Goal: Transaction & Acquisition: Purchase product/service

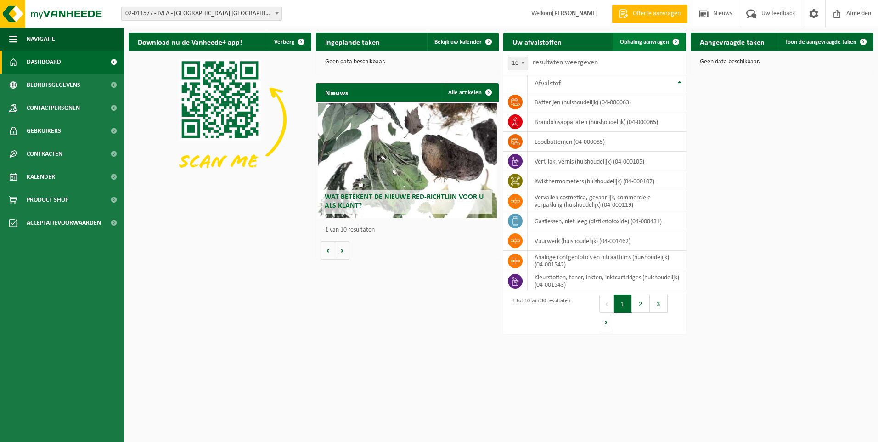
click at [659, 40] on span "Ophaling aanvragen" at bounding box center [644, 42] width 49 height 6
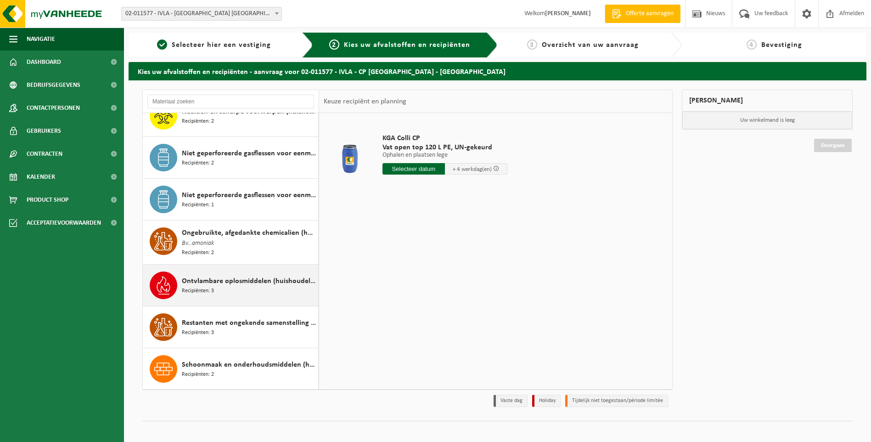
click at [251, 284] on div "Ontvlambare oplosmiddelen (huishoudelijk) Recipiënten: 3" at bounding box center [249, 285] width 134 height 28
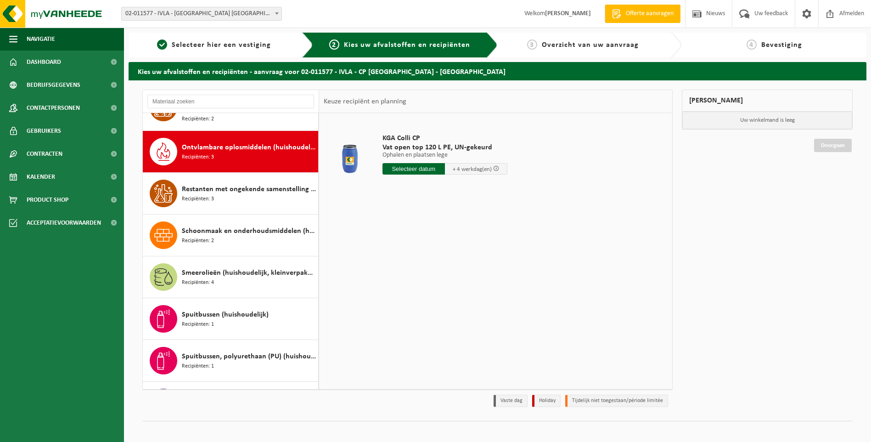
scroll to position [837, 0]
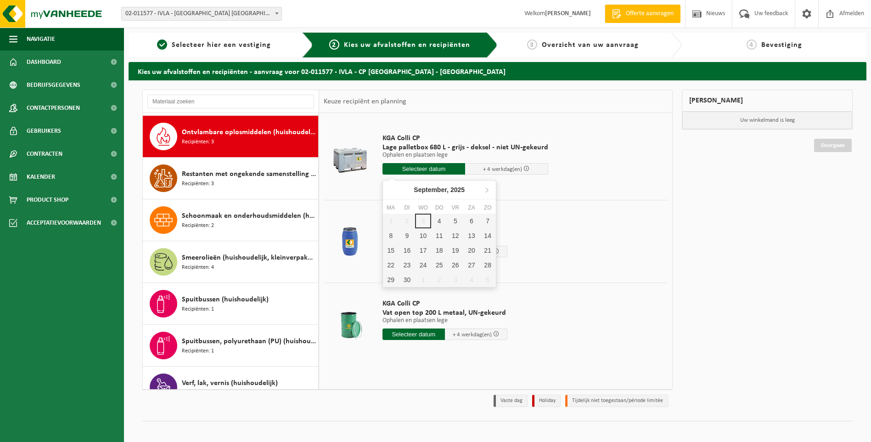
click at [444, 166] on input "text" at bounding box center [423, 168] width 83 height 11
click at [456, 219] on div "5" at bounding box center [455, 220] width 16 height 15
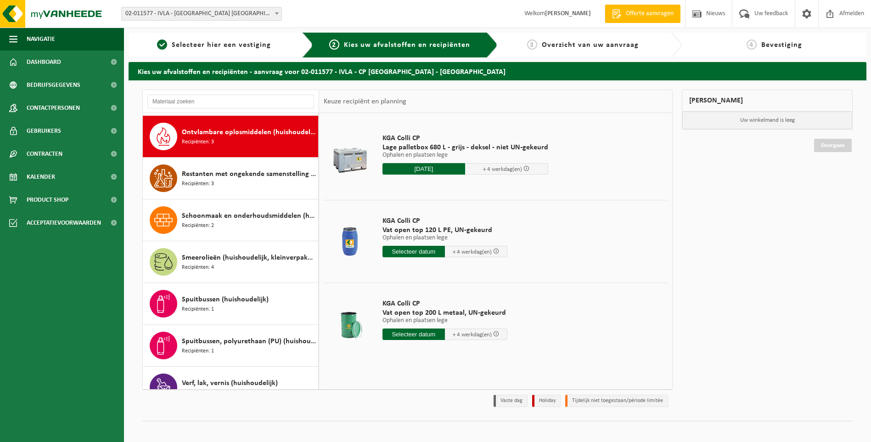
type input "Van 2025-09-05"
type input "2025-09-05"
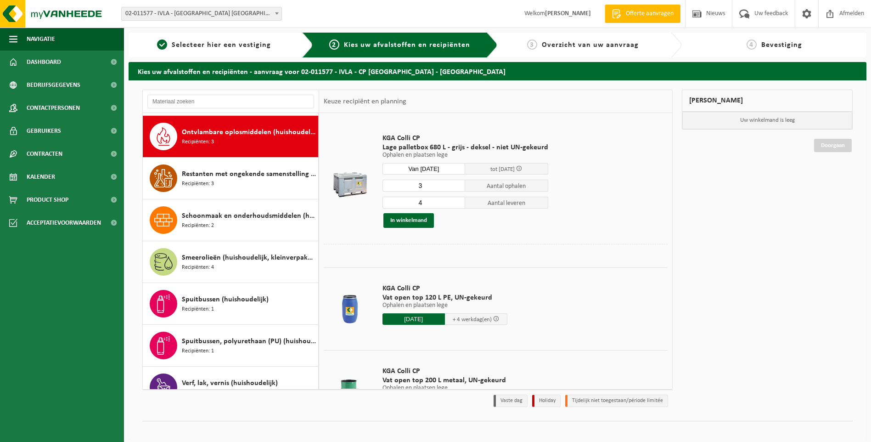
click at [457, 186] on input "3" at bounding box center [423, 186] width 83 height 12
type input "2"
click at [457, 186] on input "2" at bounding box center [423, 186] width 83 height 12
click at [454, 204] on input "3" at bounding box center [423, 202] width 83 height 12
type input "2"
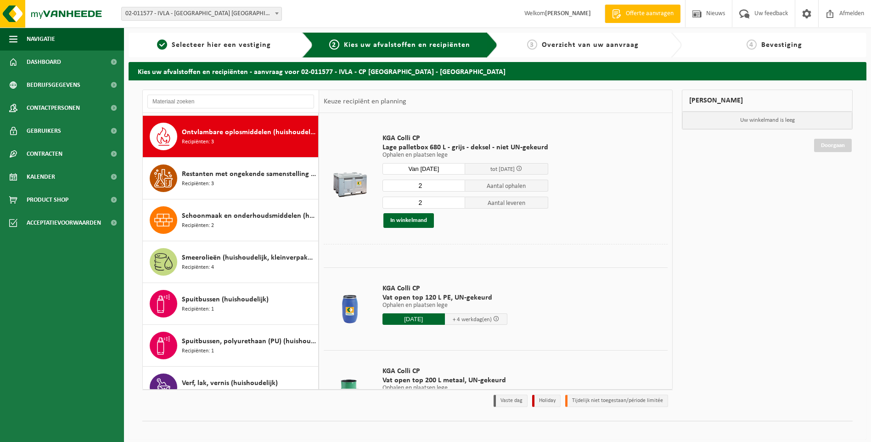
click at [454, 204] on input "2" at bounding box center [423, 202] width 83 height 12
click at [414, 218] on button "In winkelmand" at bounding box center [408, 220] width 50 height 15
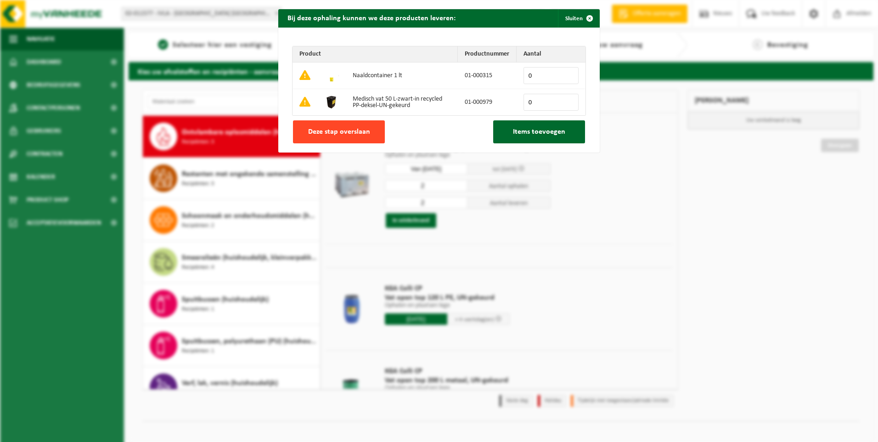
click at [339, 131] on span "Deze stap overslaan" at bounding box center [339, 131] width 62 height 7
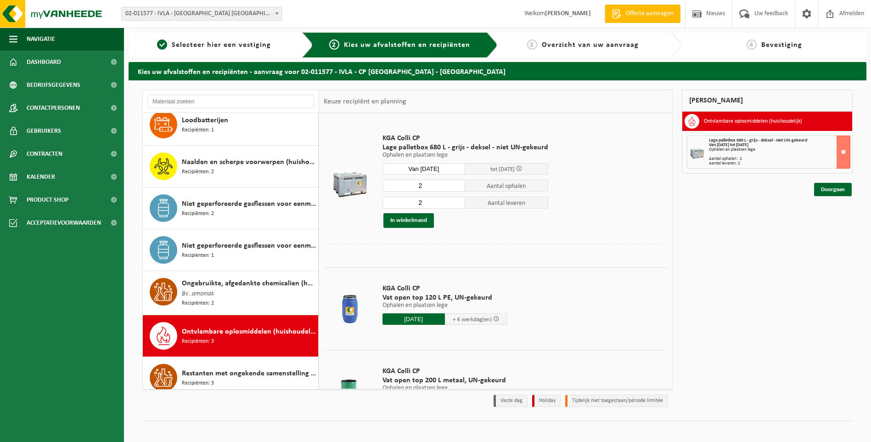
scroll to position [608, 0]
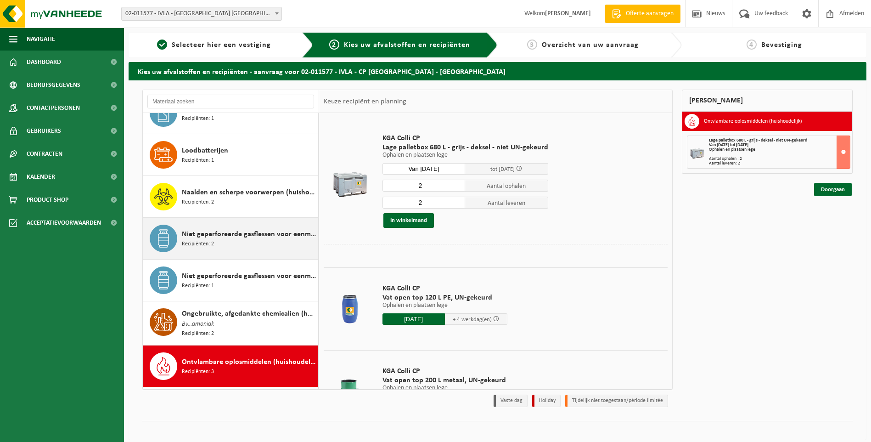
click at [236, 235] on span "Niet geperforeerde gasflessen voor eenmalig gebruik (huishoudelijk)" at bounding box center [249, 234] width 134 height 11
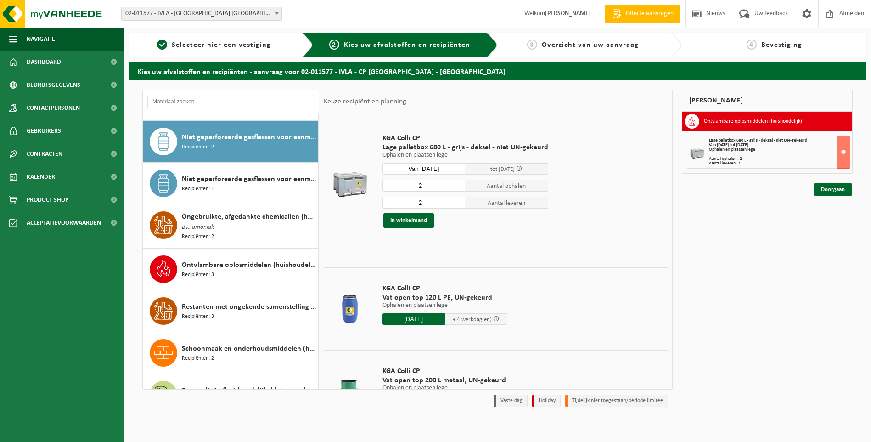
scroll to position [711, 0]
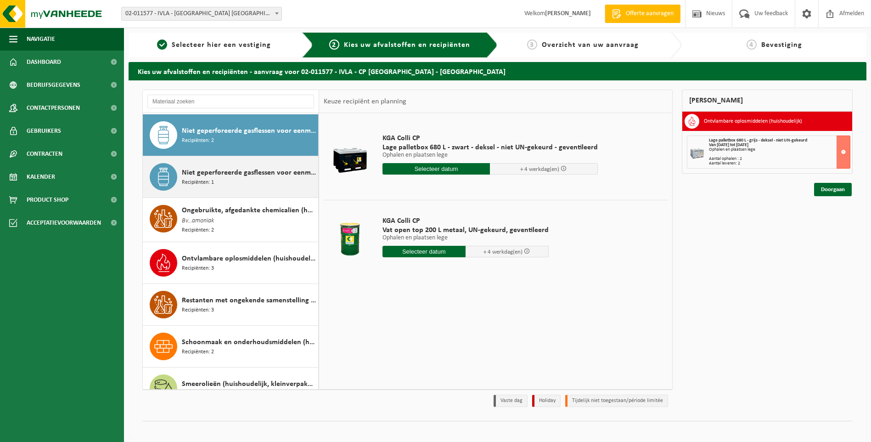
click at [225, 178] on div "Niet geperforeerde gasflessen voor eenmalig gebruik (huishoudelijk) - aansteker…" at bounding box center [249, 177] width 134 height 28
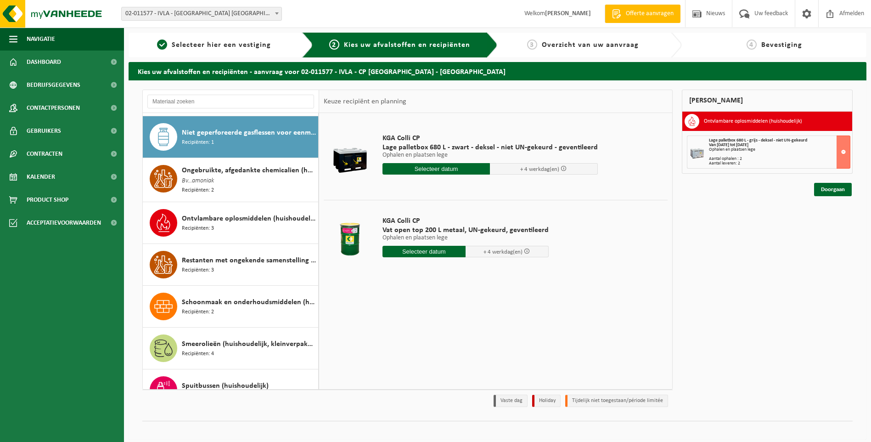
scroll to position [753, 0]
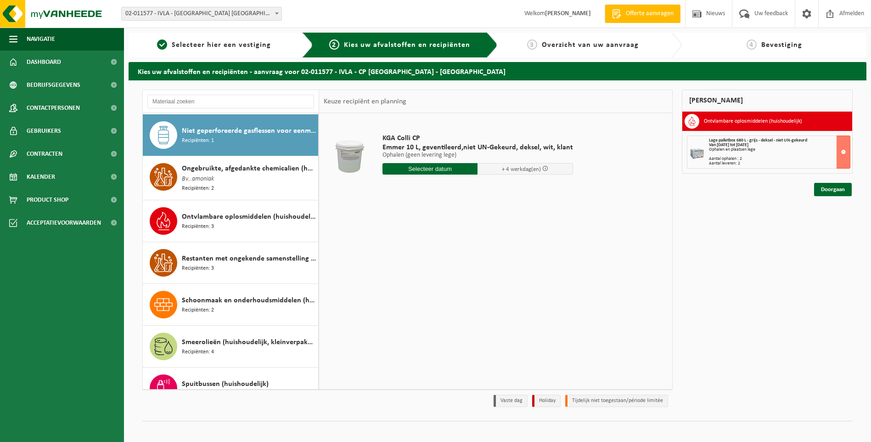
click at [225, 178] on div "Ongebruikte, afgedankte chemicalien (huishoudelijk) Bv...amoniak Recipiënten: 2" at bounding box center [249, 178] width 134 height 30
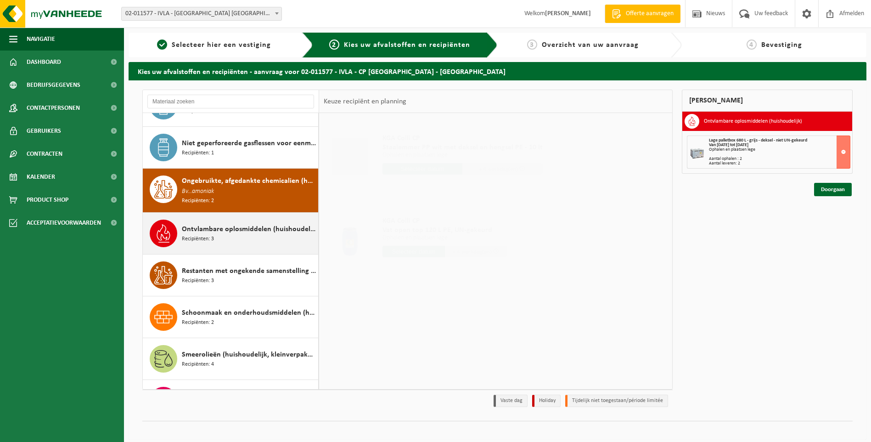
scroll to position [565, 0]
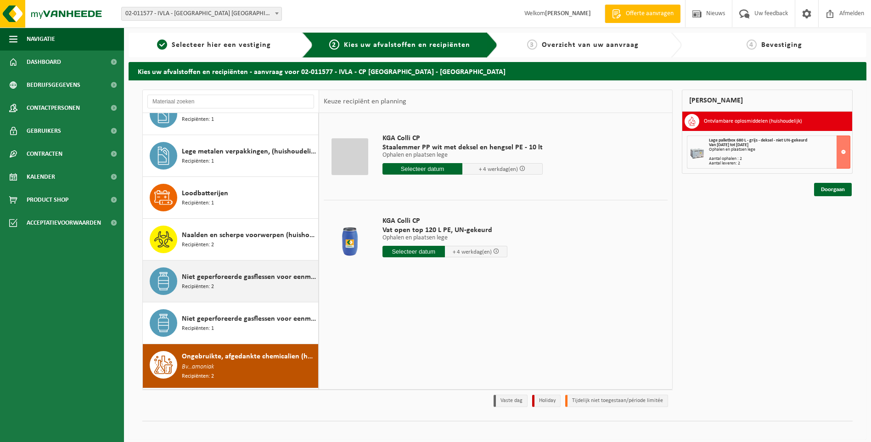
click at [229, 274] on span "Niet geperforeerde gasflessen voor eenmalig gebruik (huishoudelijk)" at bounding box center [249, 276] width 134 height 11
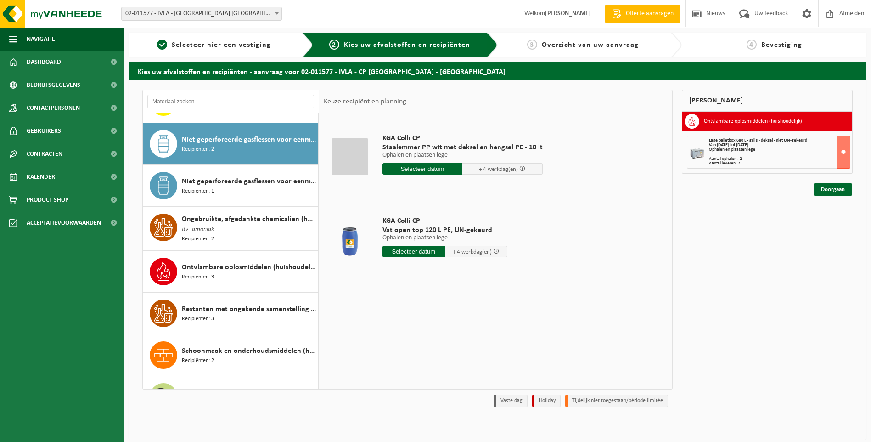
scroll to position [711, 0]
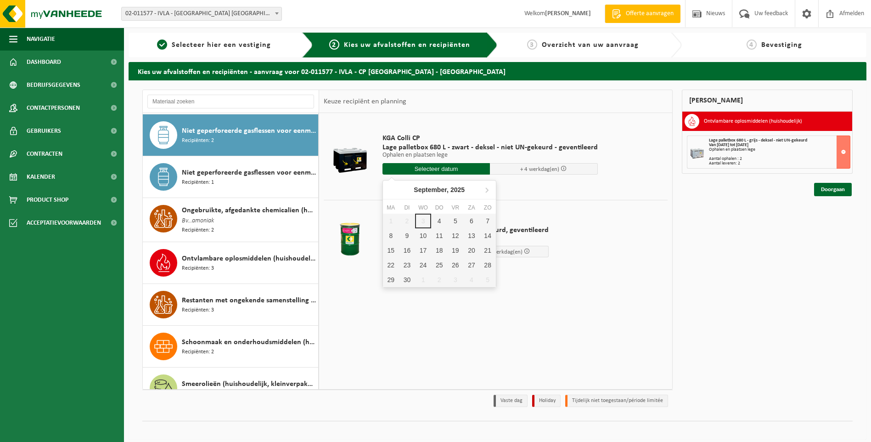
click at [439, 166] on input "text" at bounding box center [436, 168] width 108 height 11
click at [453, 219] on div "5" at bounding box center [455, 220] width 16 height 15
type input "Van 2025-09-05"
type input "2025-09-05"
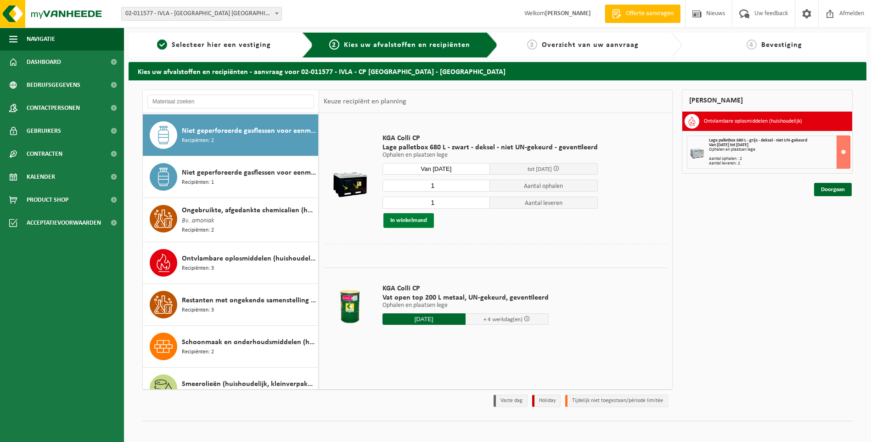
click at [411, 222] on button "In winkelmand" at bounding box center [408, 220] width 50 height 15
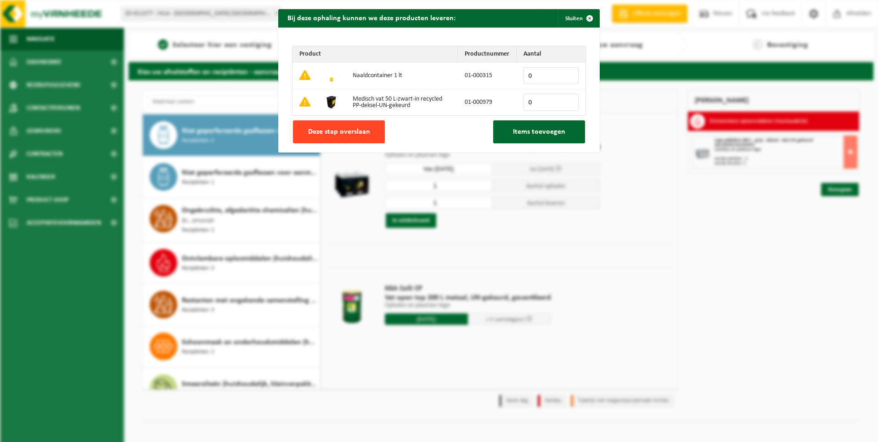
click at [353, 132] on span "Deze stap overslaan" at bounding box center [339, 131] width 62 height 7
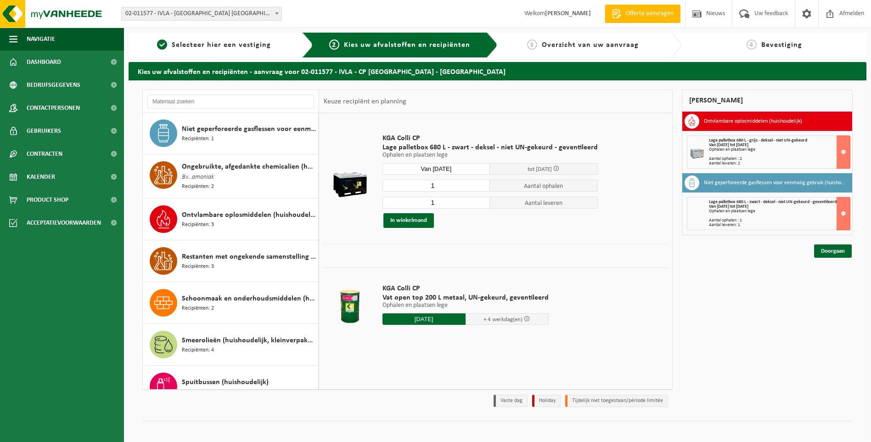
scroll to position [780, 0]
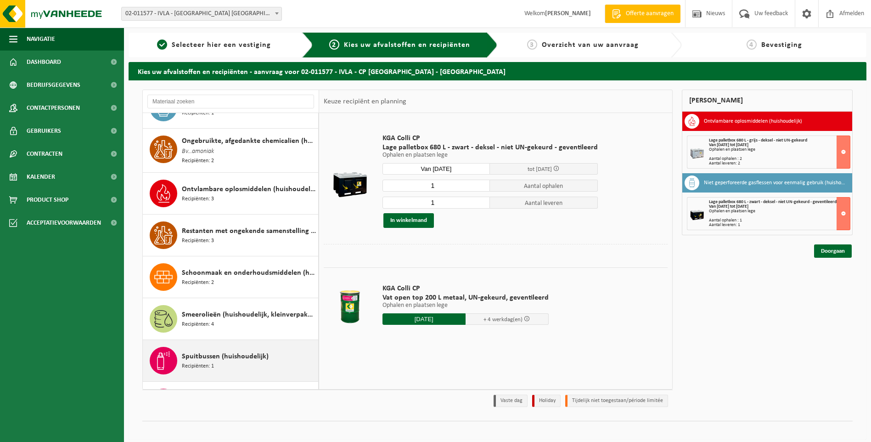
click at [215, 365] on div "Spuitbussen (huishoudelijk) Recipiënten: 1" at bounding box center [249, 361] width 134 height 28
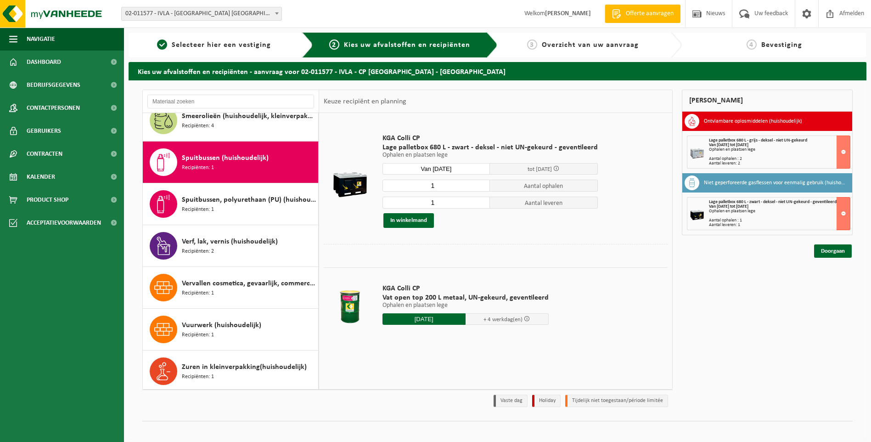
scroll to position [979, 0]
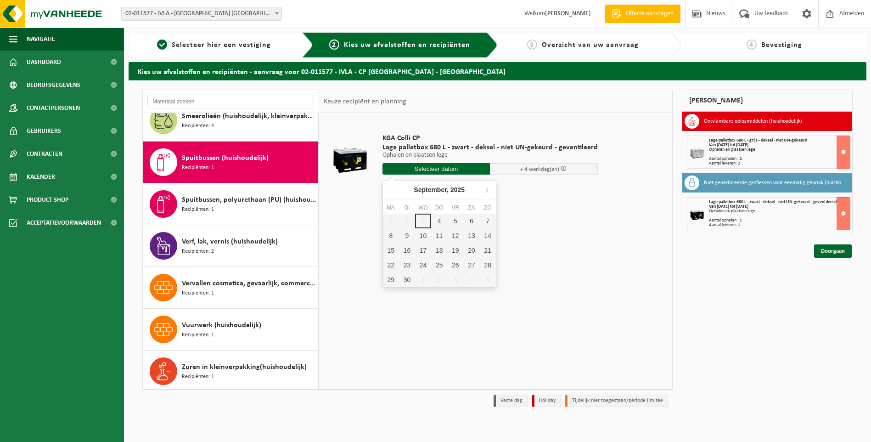
click at [440, 167] on input "text" at bounding box center [436, 168] width 108 height 11
click at [452, 221] on div "5" at bounding box center [455, 220] width 16 height 15
type input "Van 2025-09-05"
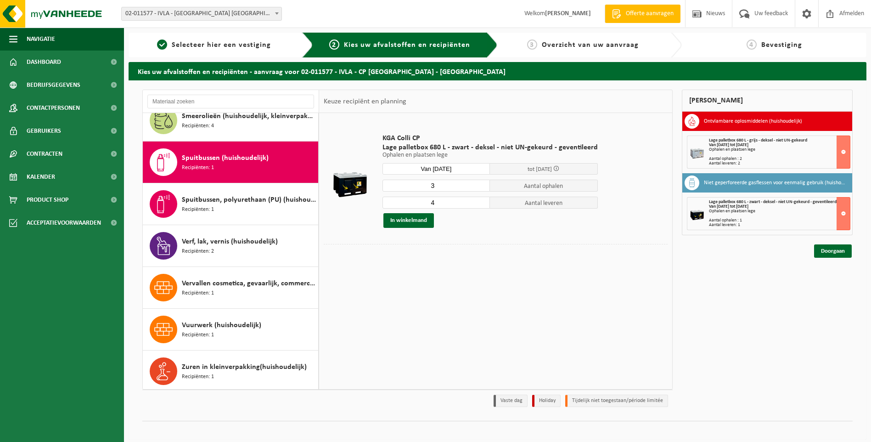
click at [480, 187] on input "3" at bounding box center [436, 186] width 108 height 12
type input "2"
click at [480, 187] on input "2" at bounding box center [436, 186] width 108 height 12
click at [480, 205] on input "3" at bounding box center [436, 202] width 108 height 12
type input "2"
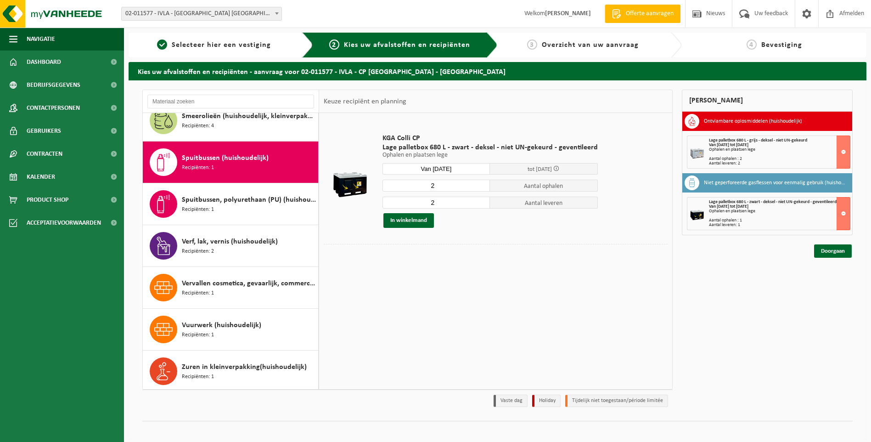
click at [480, 205] on input "2" at bounding box center [436, 202] width 108 height 12
click at [409, 221] on button "In winkelmand" at bounding box center [408, 220] width 50 height 15
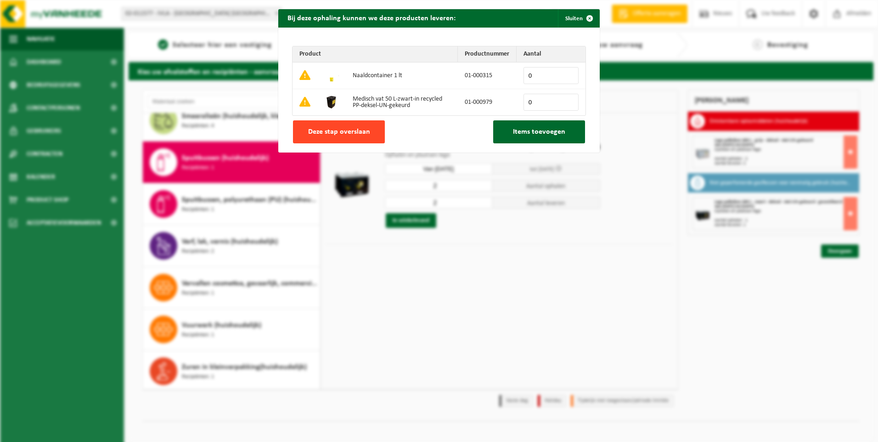
click at [342, 133] on span "Deze stap overslaan" at bounding box center [339, 131] width 62 height 7
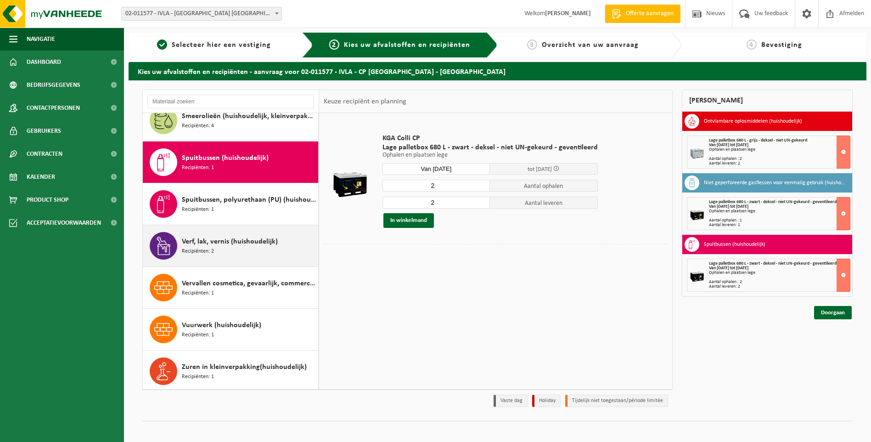
click at [206, 243] on span "Verf, lak, vernis (huishoudelijk)" at bounding box center [230, 241] width 96 height 11
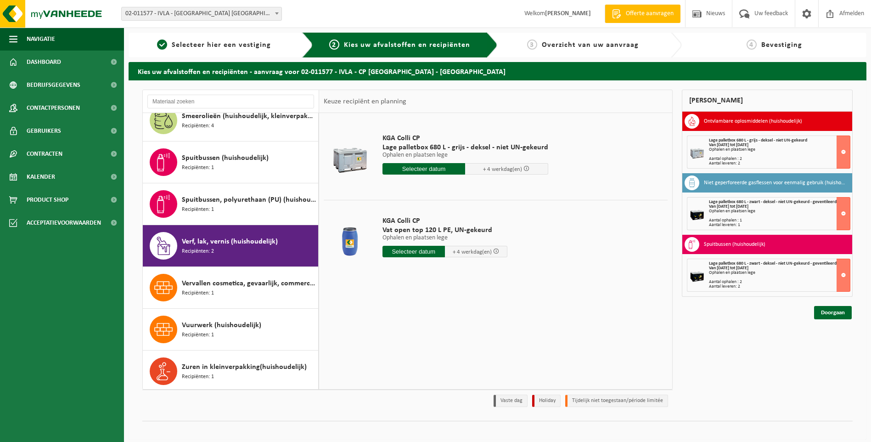
click at [411, 170] on input "text" at bounding box center [423, 168] width 83 height 11
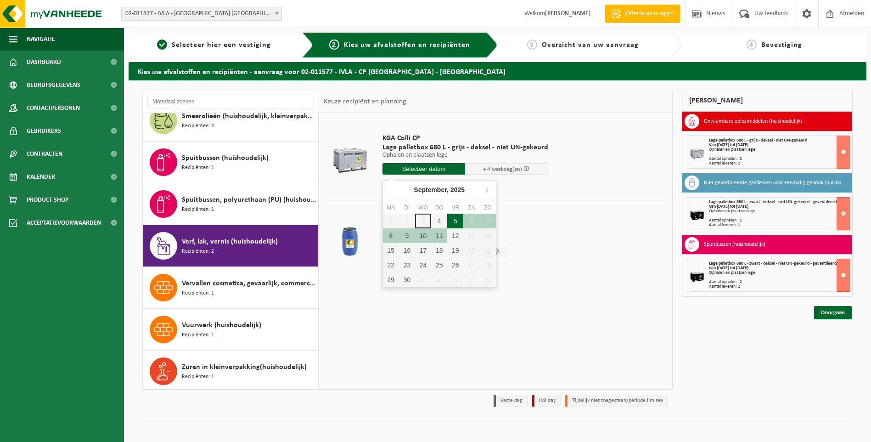
click at [456, 221] on div "5" at bounding box center [455, 220] width 16 height 15
type input "Van 2025-09-05"
type input "2025-09-05"
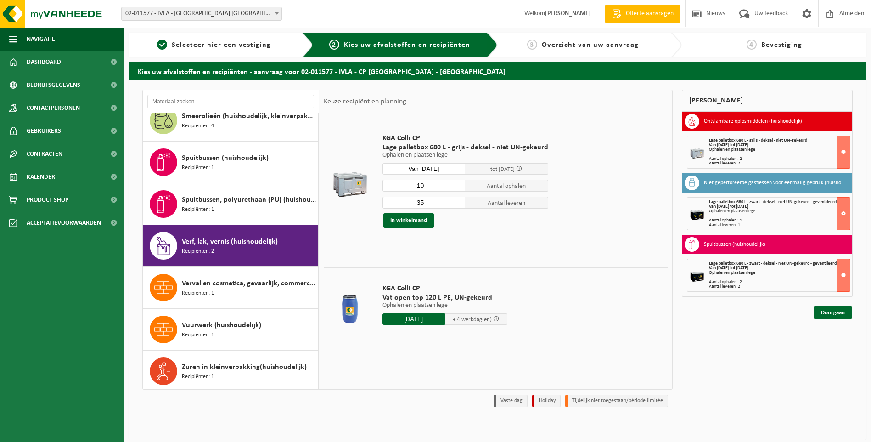
click at [456, 189] on input "10" at bounding box center [423, 186] width 83 height 12
click at [455, 183] on input "11" at bounding box center [423, 186] width 83 height 12
click at [455, 183] on input "12" at bounding box center [423, 186] width 83 height 12
click at [455, 183] on input "13" at bounding box center [423, 186] width 83 height 12
click at [455, 183] on input "14" at bounding box center [423, 186] width 83 height 12
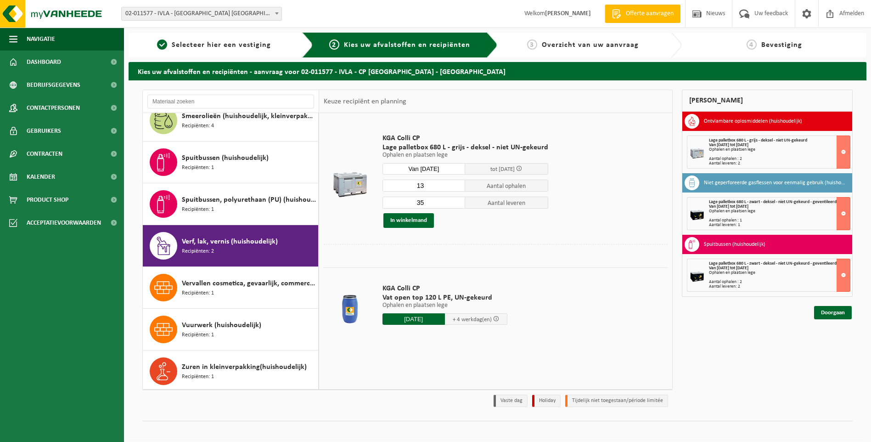
type input "13"
click at [455, 187] on input "13" at bounding box center [423, 186] width 83 height 12
type input "13"
click at [456, 203] on input "13" at bounding box center [423, 202] width 83 height 12
click at [410, 221] on button "In winkelmand" at bounding box center [408, 220] width 50 height 15
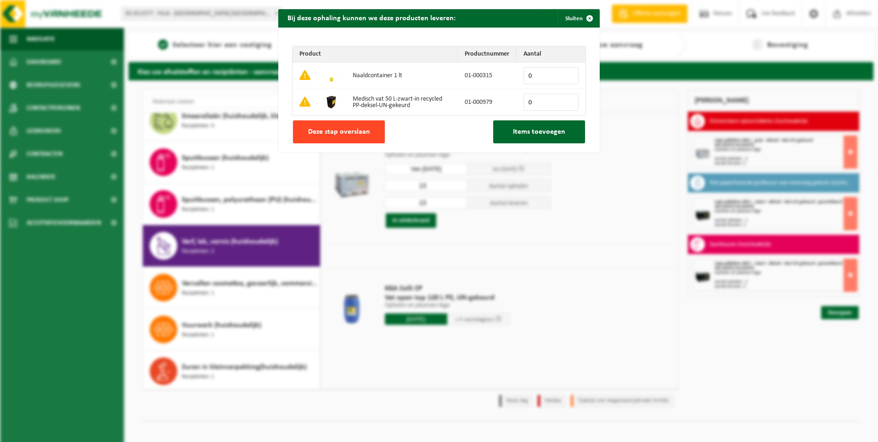
click at [349, 128] on span "Deze stap overslaan" at bounding box center [339, 131] width 62 height 7
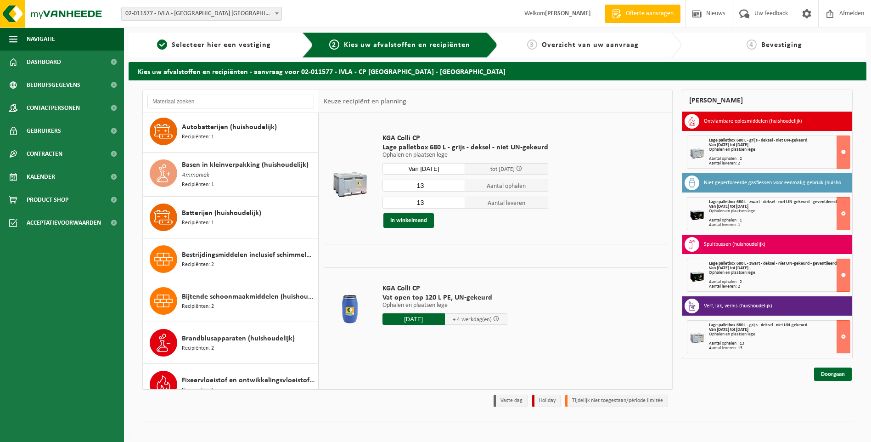
scroll to position [0, 0]
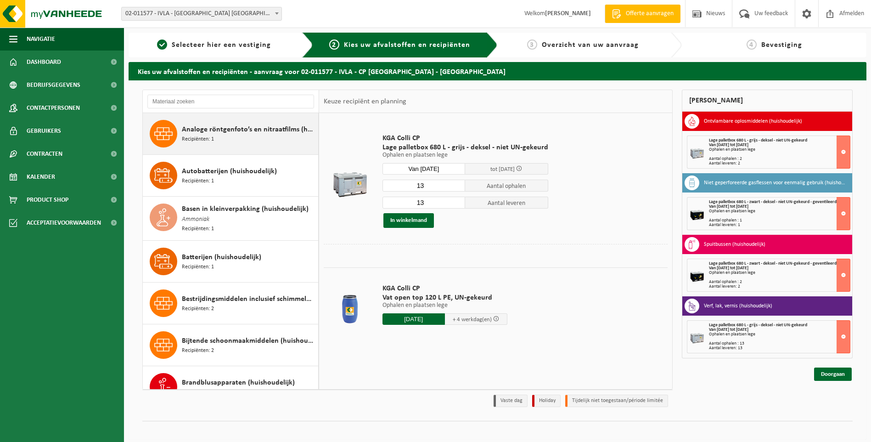
click at [225, 135] on div "Analoge röntgenfoto’s en nitraatfilms (huishoudelijk) Recipiënten: 1" at bounding box center [249, 134] width 134 height 28
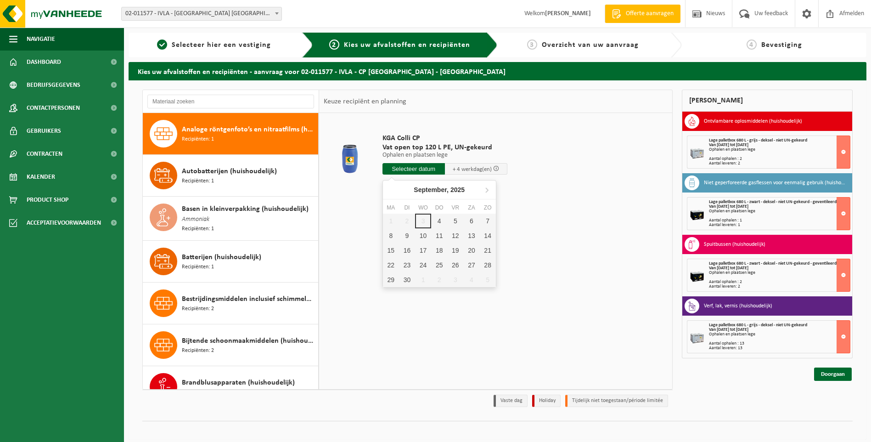
click at [415, 171] on input "text" at bounding box center [413, 168] width 62 height 11
click at [453, 223] on div "5" at bounding box center [455, 220] width 16 height 15
type input "Van 2025-09-05"
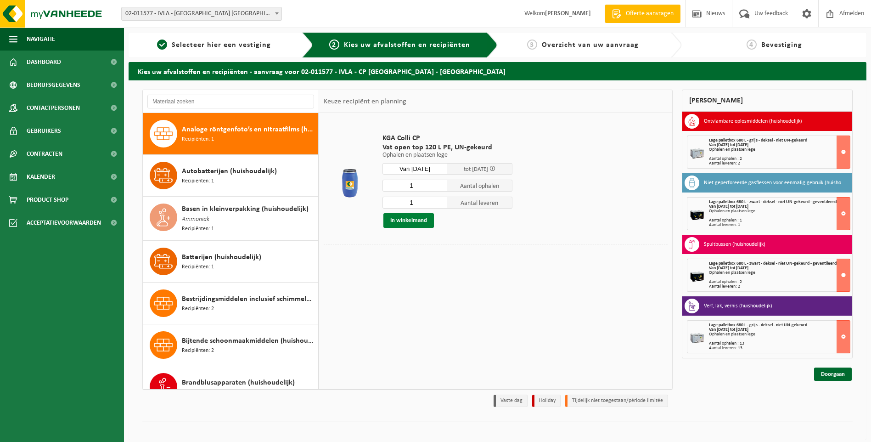
click at [417, 220] on button "In winkelmand" at bounding box center [408, 220] width 50 height 15
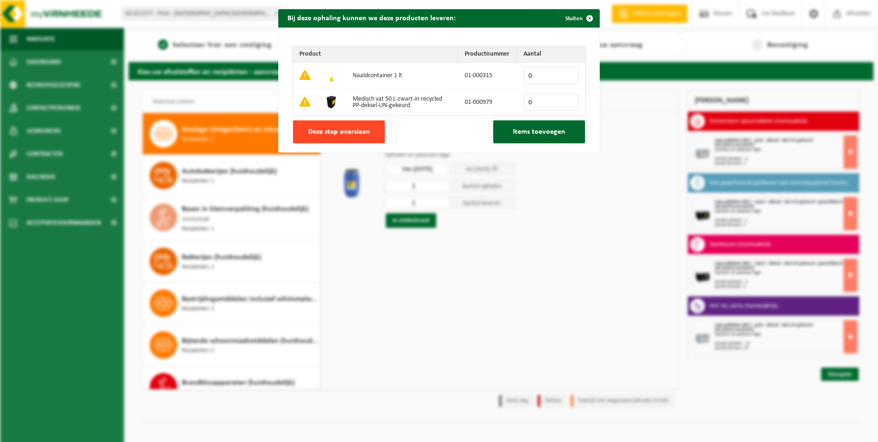
click at [358, 130] on span "Deze stap overslaan" at bounding box center [339, 131] width 62 height 7
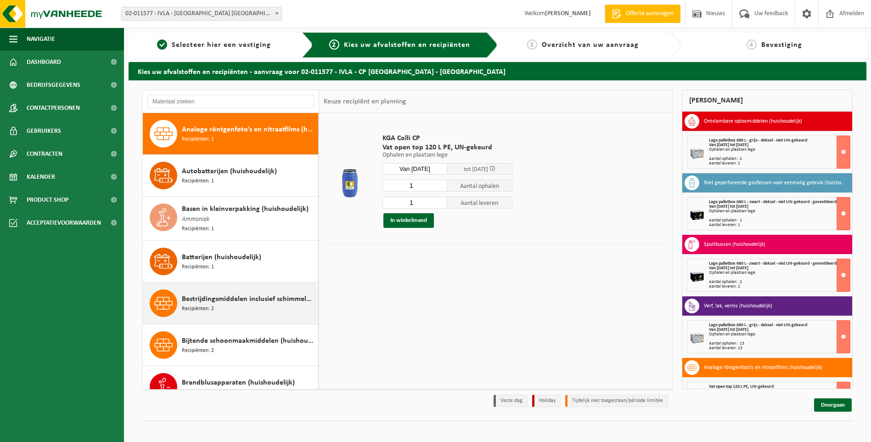
click at [217, 296] on span "Bestrijdingsmiddelen inclusief schimmelwerende beschermingsmiddelen (huishoudel…" at bounding box center [249, 298] width 134 height 11
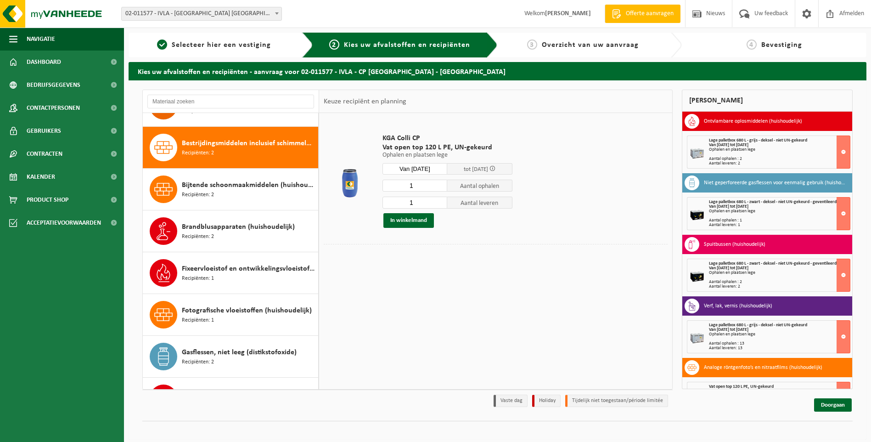
scroll to position [168, 0]
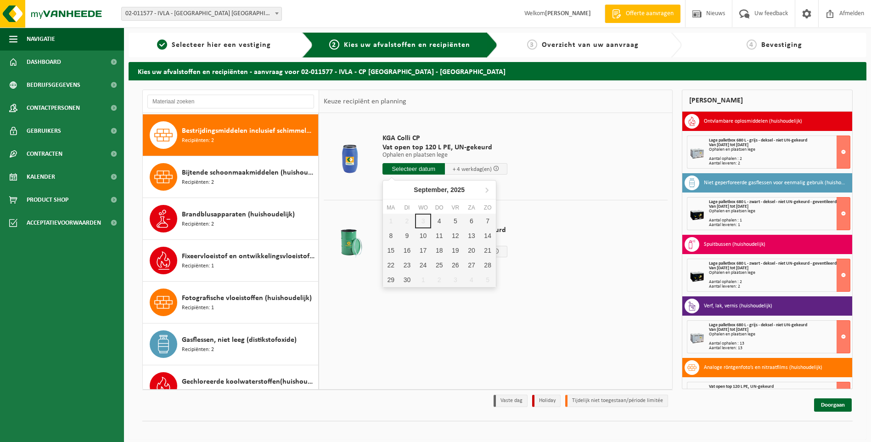
click at [421, 165] on input "text" at bounding box center [413, 168] width 62 height 11
click at [454, 221] on div "5" at bounding box center [455, 220] width 16 height 15
type input "Van 2025-09-05"
type input "2025-09-05"
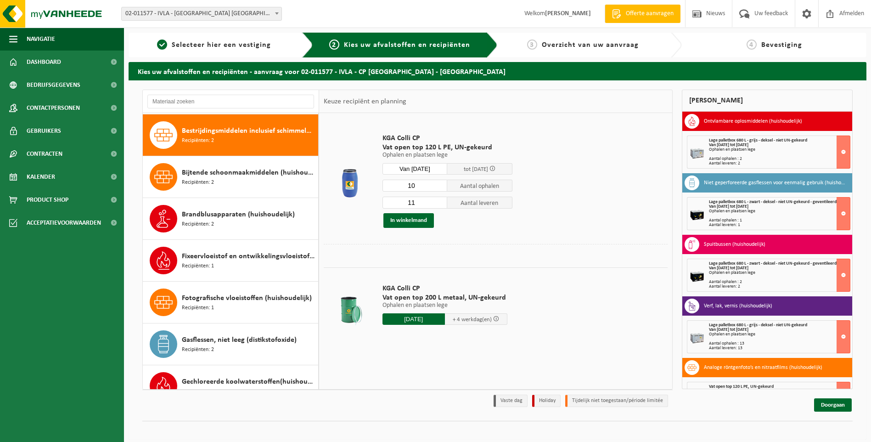
click at [439, 189] on input "10" at bounding box center [414, 186] width 65 height 12
click at [439, 189] on input "9" at bounding box center [414, 186] width 65 height 12
click at [439, 189] on input "8" at bounding box center [414, 186] width 65 height 12
click at [439, 189] on input "7" at bounding box center [414, 186] width 65 height 12
click at [439, 189] on input "6" at bounding box center [414, 186] width 65 height 12
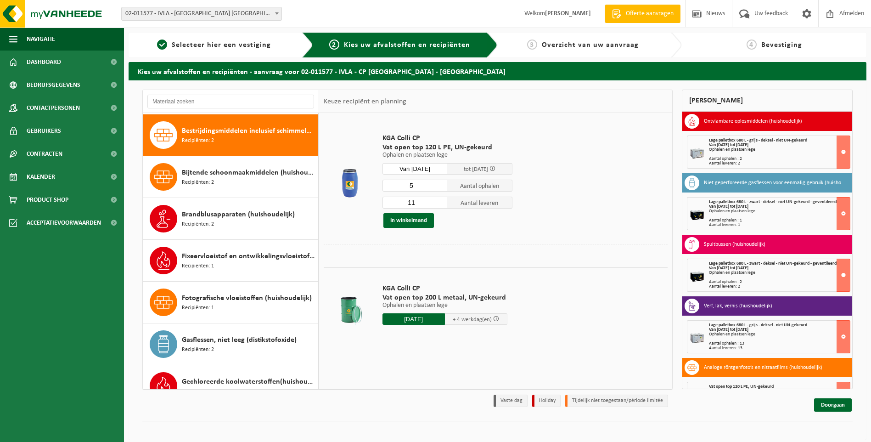
click at [439, 189] on input "5" at bounding box center [414, 186] width 65 height 12
click at [439, 189] on input "4" at bounding box center [414, 186] width 65 height 12
click at [439, 189] on input "3" at bounding box center [414, 186] width 65 height 12
type input "2"
click at [439, 189] on input "2" at bounding box center [414, 186] width 65 height 12
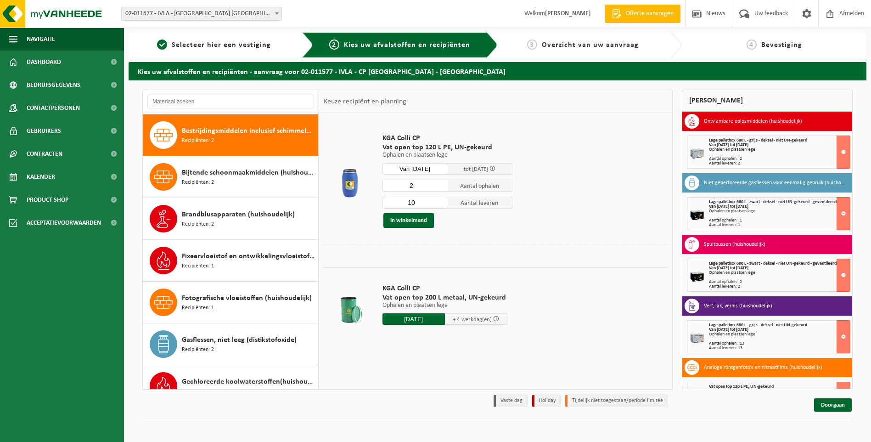
click at [438, 204] on input "10" at bounding box center [414, 202] width 65 height 12
click at [438, 204] on input "9" at bounding box center [414, 202] width 65 height 12
click at [438, 204] on input "8" at bounding box center [414, 202] width 65 height 12
click at [438, 204] on input "7" at bounding box center [414, 202] width 65 height 12
click at [438, 204] on input "6" at bounding box center [414, 202] width 65 height 12
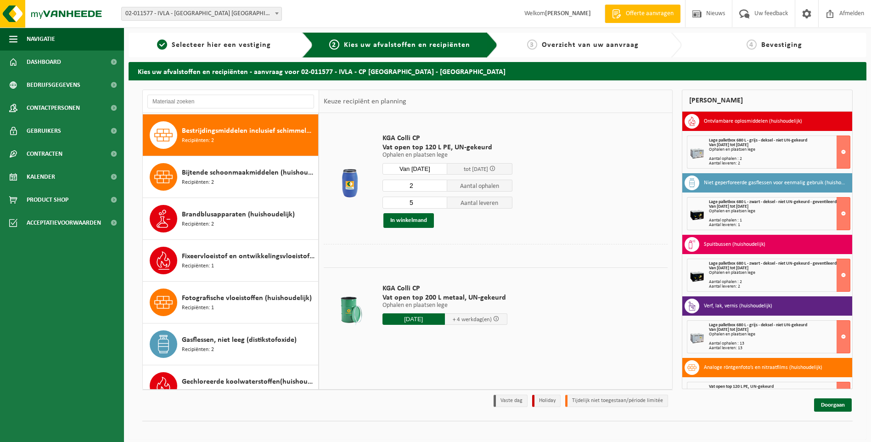
click at [438, 204] on input "5" at bounding box center [414, 202] width 65 height 12
click at [438, 204] on input "4" at bounding box center [414, 202] width 65 height 12
click at [438, 204] on input "3" at bounding box center [414, 202] width 65 height 12
type input "2"
click at [438, 204] on input "2" at bounding box center [414, 202] width 65 height 12
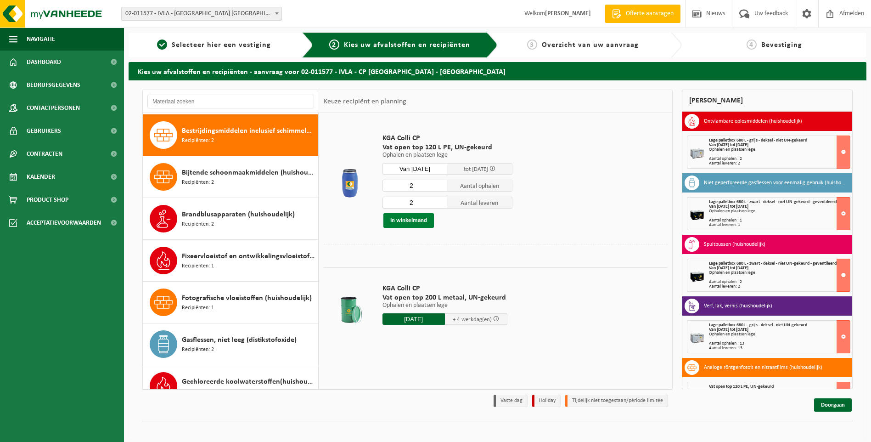
click at [416, 218] on button "In winkelmand" at bounding box center [408, 220] width 50 height 15
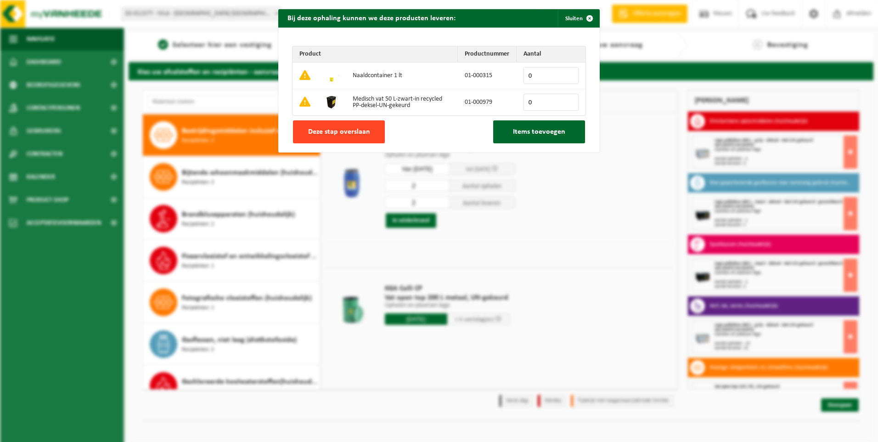
click at [348, 127] on button "Deze stap overslaan" at bounding box center [339, 131] width 92 height 23
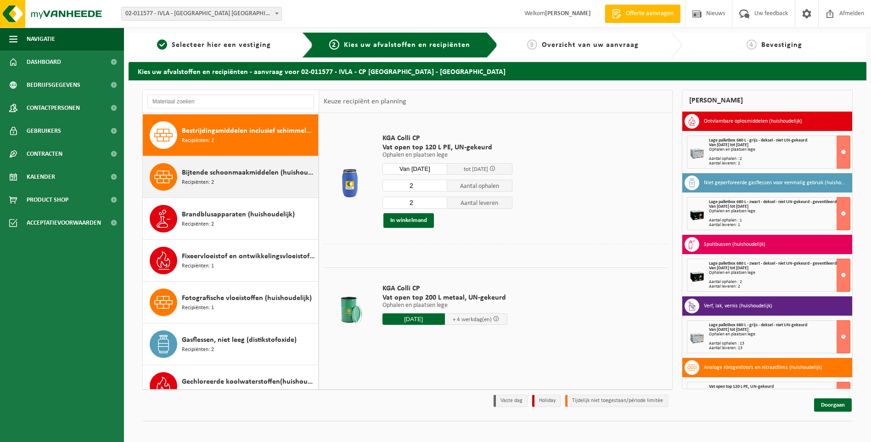
click at [234, 174] on span "Bijtende schoonmaakmiddelen (huishoudelijk)" at bounding box center [249, 172] width 134 height 11
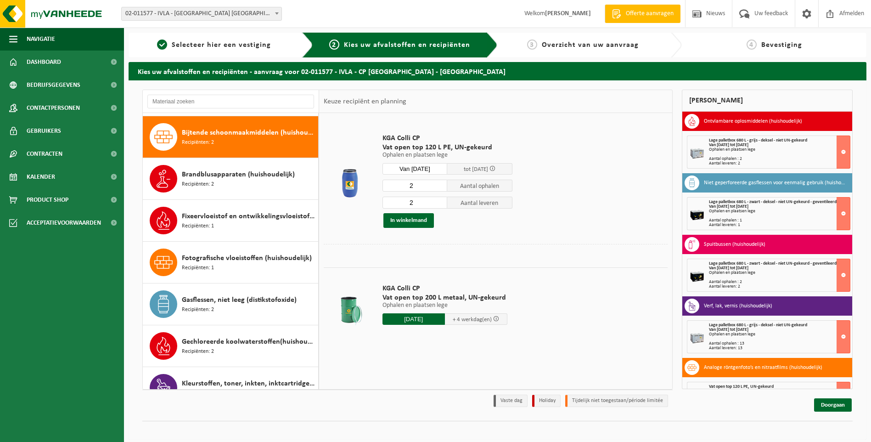
scroll to position [210, 0]
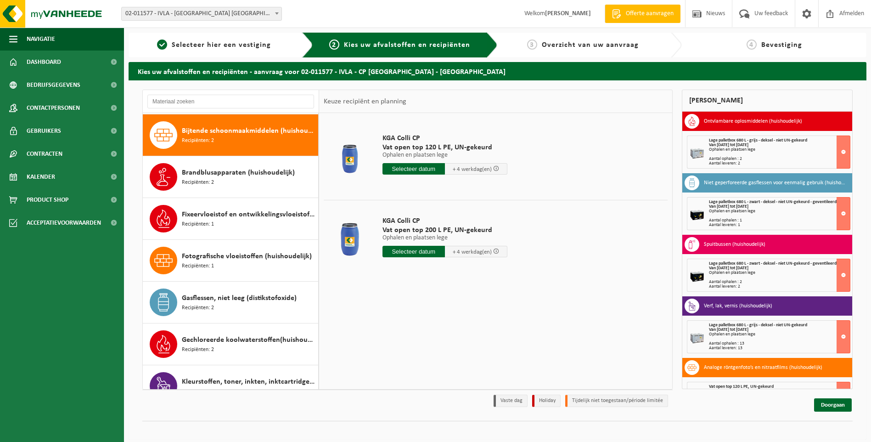
click at [410, 166] on input "text" at bounding box center [413, 168] width 62 height 11
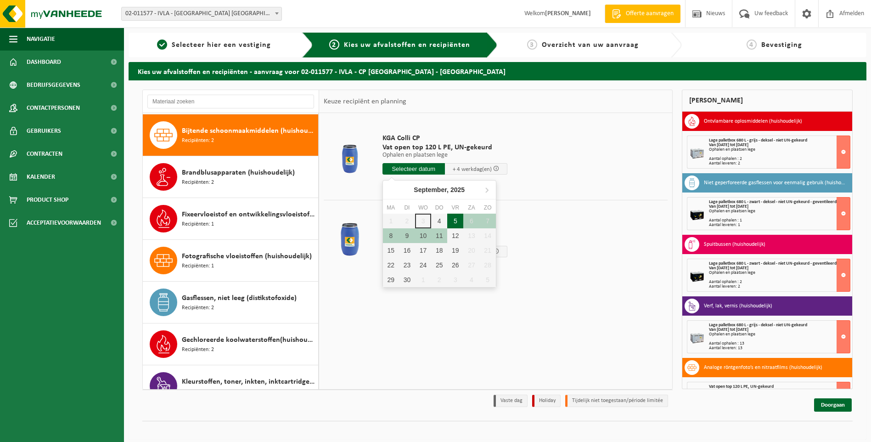
click at [458, 223] on div "5" at bounding box center [455, 220] width 16 height 15
type input "Van 2025-09-05"
type input "2025-09-05"
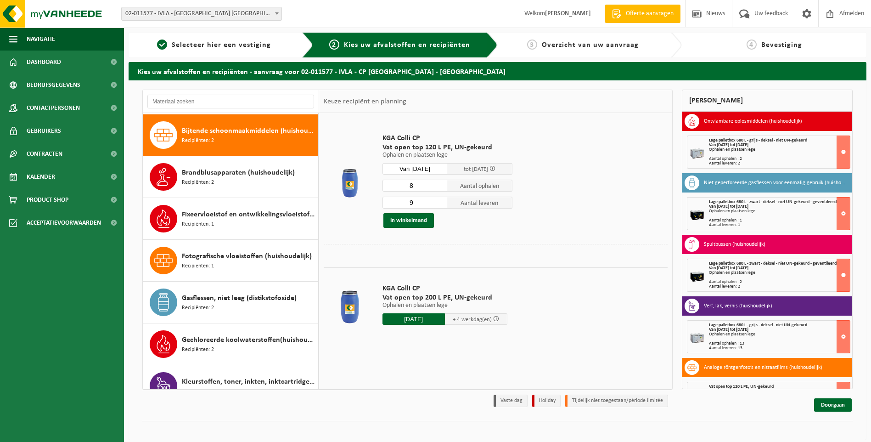
click at [441, 188] on input "8" at bounding box center [414, 186] width 65 height 12
click at [441, 188] on input "7" at bounding box center [414, 186] width 65 height 12
click at [441, 188] on input "6" at bounding box center [414, 186] width 65 height 12
click at [441, 188] on input "5" at bounding box center [414, 186] width 65 height 12
click at [441, 188] on input "4" at bounding box center [414, 186] width 65 height 12
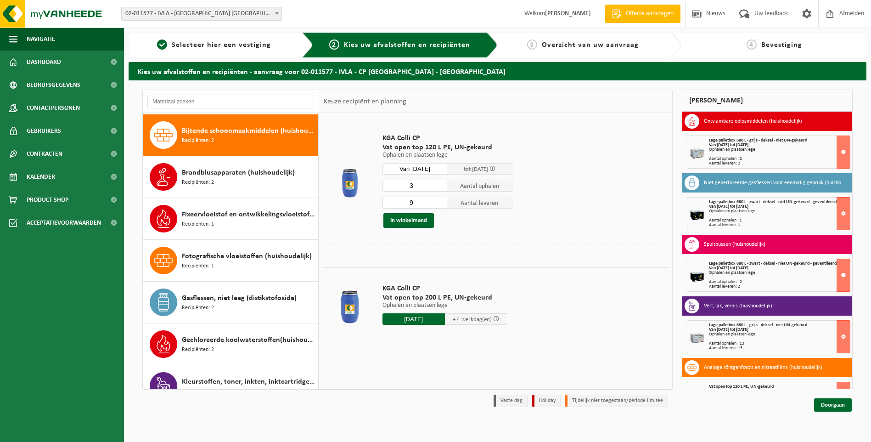
click at [441, 188] on input "3" at bounding box center [414, 186] width 65 height 12
click at [441, 188] on input "2" at bounding box center [414, 186] width 65 height 12
type input "3"
click at [440, 183] on input "3" at bounding box center [414, 186] width 65 height 12
click at [442, 200] on input "10" at bounding box center [414, 202] width 65 height 12
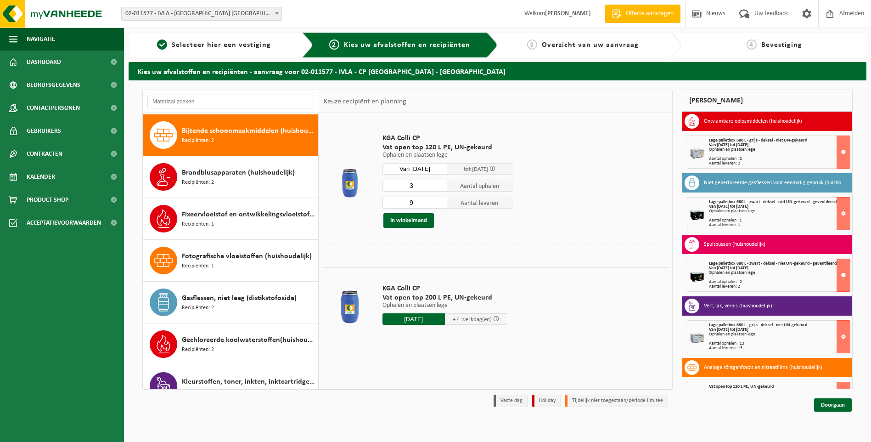
click at [441, 203] on input "9" at bounding box center [414, 202] width 65 height 12
click at [441, 203] on input "8" at bounding box center [414, 202] width 65 height 12
click at [441, 203] on input "7" at bounding box center [414, 202] width 65 height 12
click at [441, 203] on input "6" at bounding box center [414, 202] width 65 height 12
click at [441, 203] on input "5" at bounding box center [414, 202] width 65 height 12
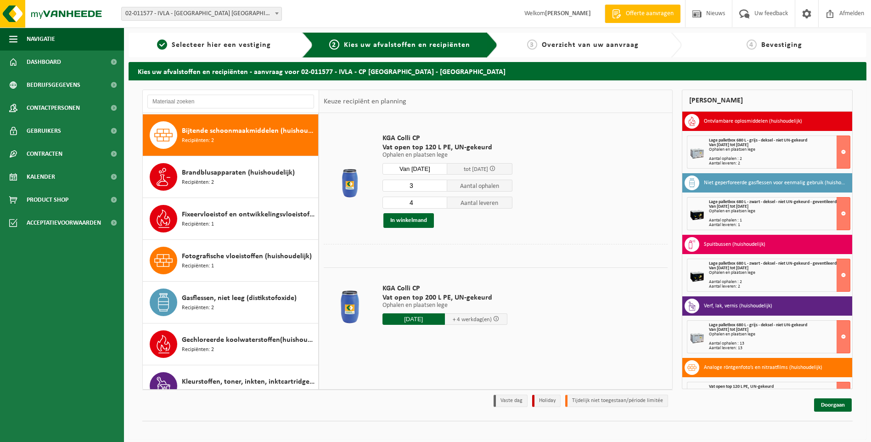
click at [441, 203] on input "4" at bounding box center [414, 202] width 65 height 12
type input "3"
click at [441, 203] on input "3" at bounding box center [414, 202] width 65 height 12
click at [418, 218] on button "In winkelmand" at bounding box center [408, 220] width 50 height 15
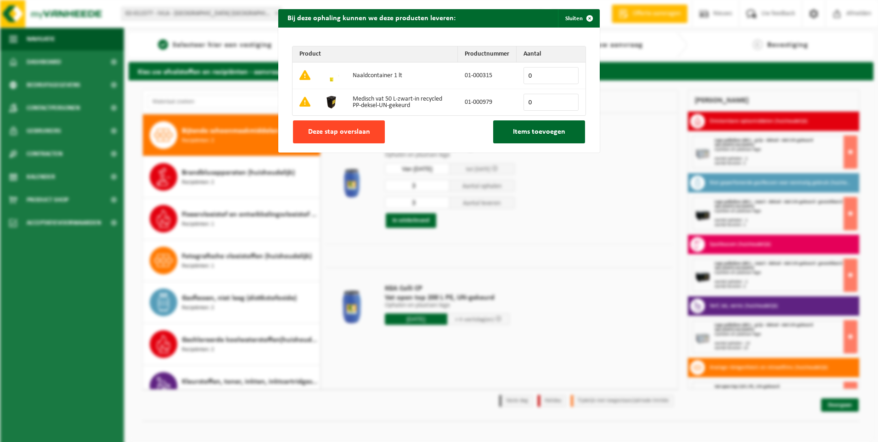
click at [337, 130] on span "Deze stap overslaan" at bounding box center [339, 131] width 62 height 7
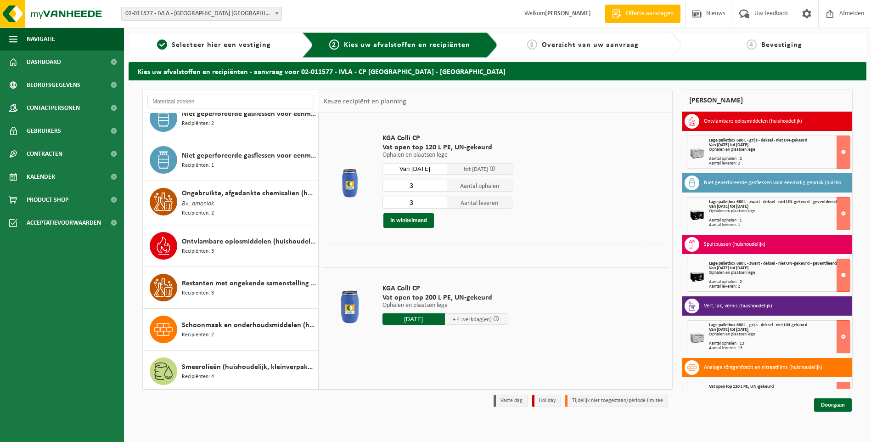
scroll to position [735, 0]
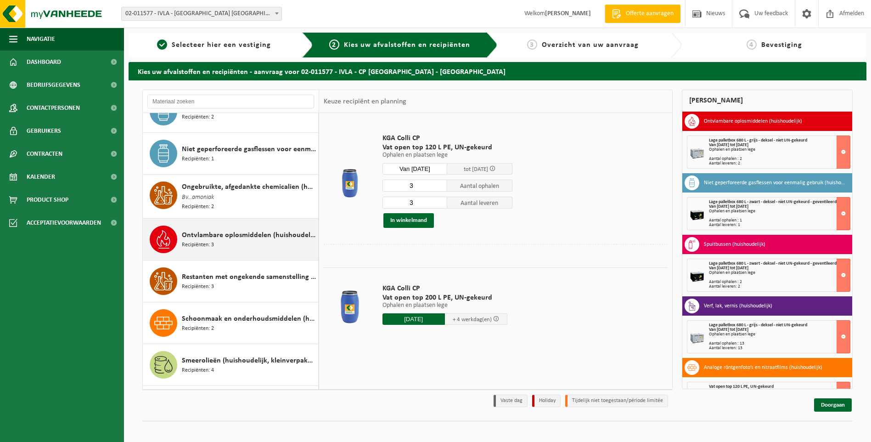
click at [236, 234] on span "Ontvlambare oplosmiddelen (huishoudelijk)" at bounding box center [249, 235] width 134 height 11
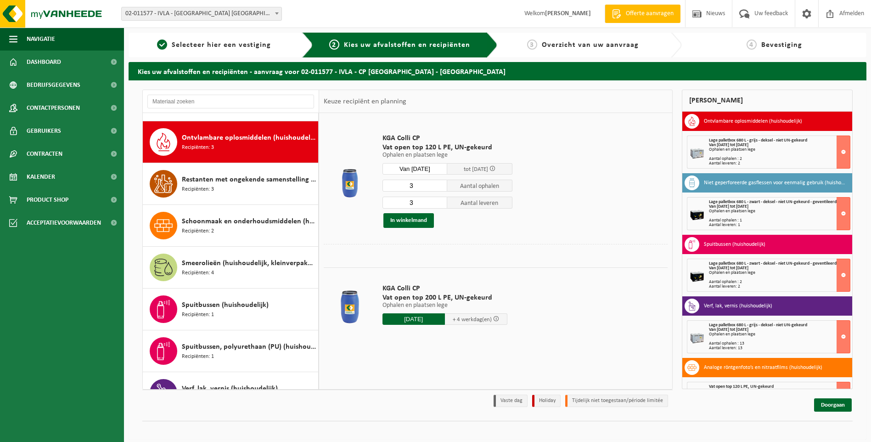
scroll to position [837, 0]
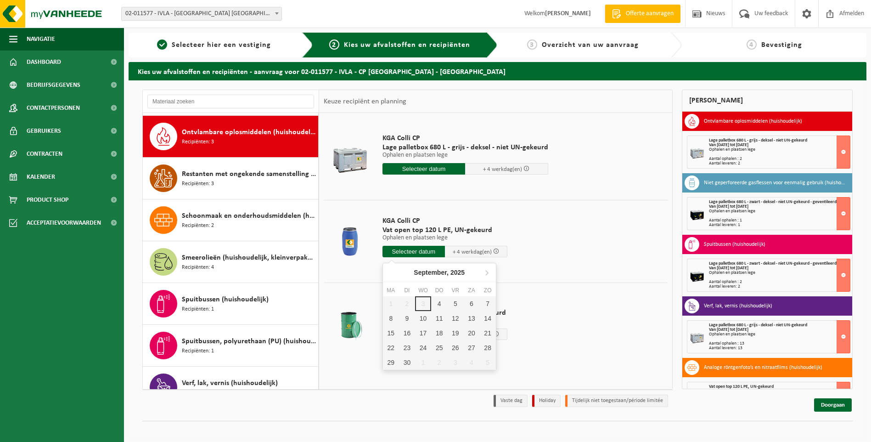
click at [421, 249] on input "text" at bounding box center [413, 251] width 62 height 11
click at [451, 303] on div "5" at bounding box center [455, 303] width 16 height 15
type input "Van 2025-09-05"
type input "2025-09-05"
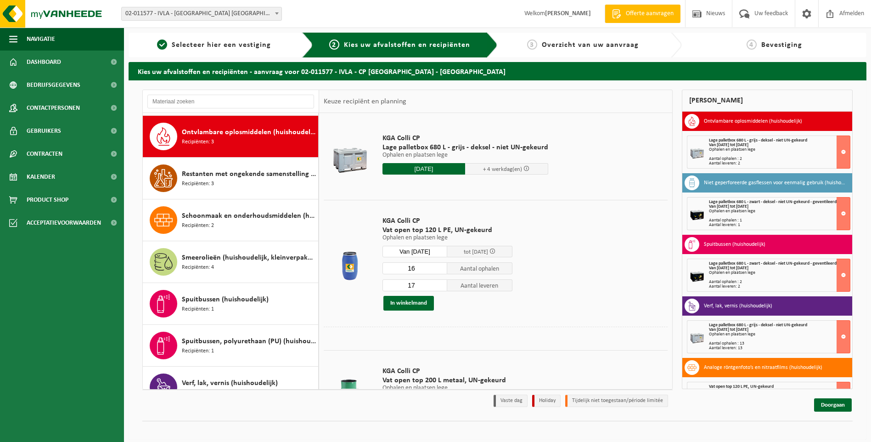
click at [440, 269] on input "16" at bounding box center [414, 268] width 65 height 12
click at [440, 269] on input "15" at bounding box center [414, 268] width 65 height 12
click at [440, 269] on input "14" at bounding box center [414, 268] width 65 height 12
click at [440, 269] on input "13" at bounding box center [414, 268] width 65 height 12
click at [440, 269] on input "12" at bounding box center [414, 268] width 65 height 12
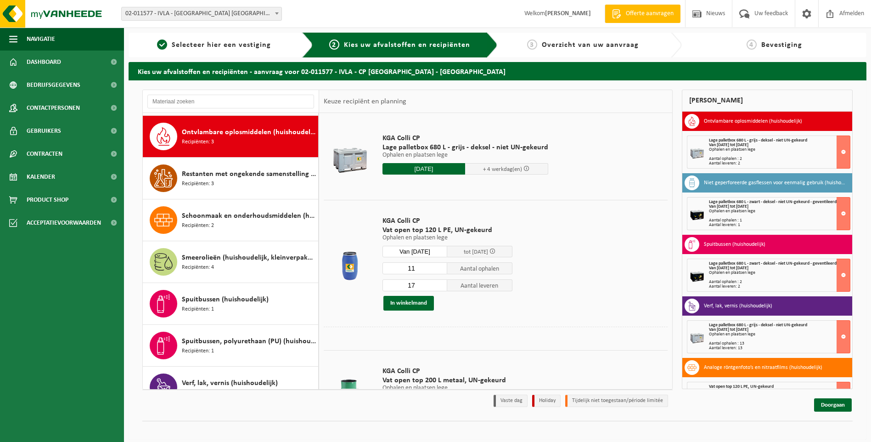
click at [440, 269] on input "11" at bounding box center [414, 268] width 65 height 12
click at [440, 269] on input "10" at bounding box center [414, 268] width 65 height 12
click at [440, 269] on input "9" at bounding box center [414, 268] width 65 height 12
click at [440, 269] on input "8" at bounding box center [414, 268] width 65 height 12
type input "7"
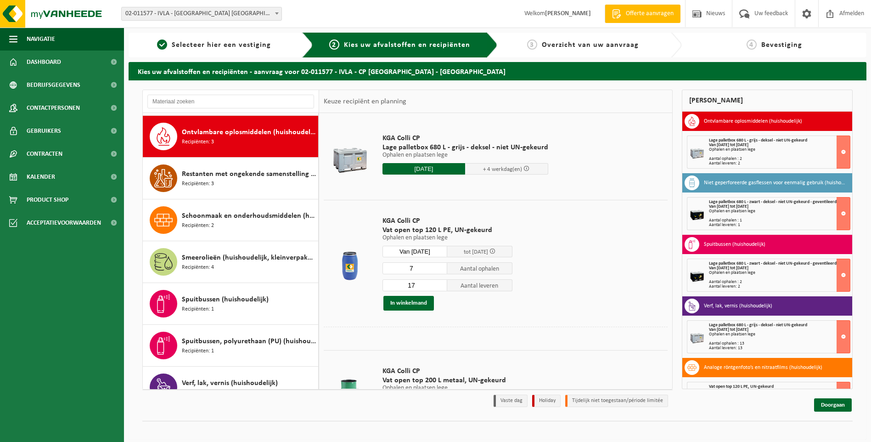
click at [440, 269] on input "7" at bounding box center [414, 268] width 65 height 12
click at [439, 287] on input "16" at bounding box center [414, 285] width 65 height 12
click at [439, 287] on input "15" at bounding box center [414, 285] width 65 height 12
click at [439, 287] on input "14" at bounding box center [414, 285] width 65 height 12
click at [439, 287] on input "13" at bounding box center [414, 285] width 65 height 12
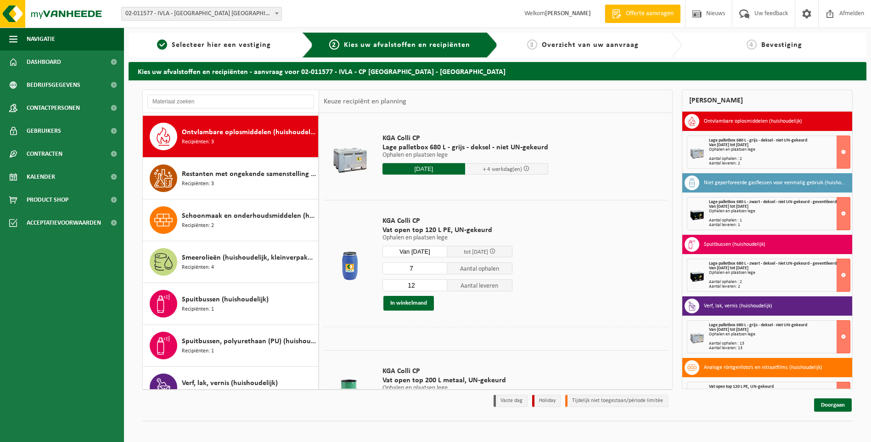
click at [439, 287] on input "12" at bounding box center [414, 285] width 65 height 12
click at [439, 287] on input "11" at bounding box center [414, 285] width 65 height 12
click at [439, 287] on input "10" at bounding box center [414, 285] width 65 height 12
click at [439, 287] on input "9" at bounding box center [414, 285] width 65 height 12
click at [439, 287] on input "8" at bounding box center [414, 285] width 65 height 12
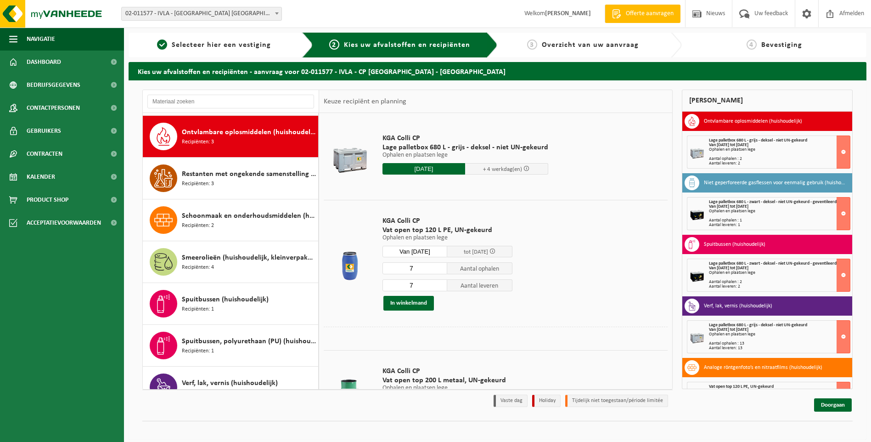
type input "7"
click at [439, 287] on input "7" at bounding box center [414, 285] width 65 height 12
click at [419, 301] on button "In winkelmand" at bounding box center [408, 303] width 50 height 15
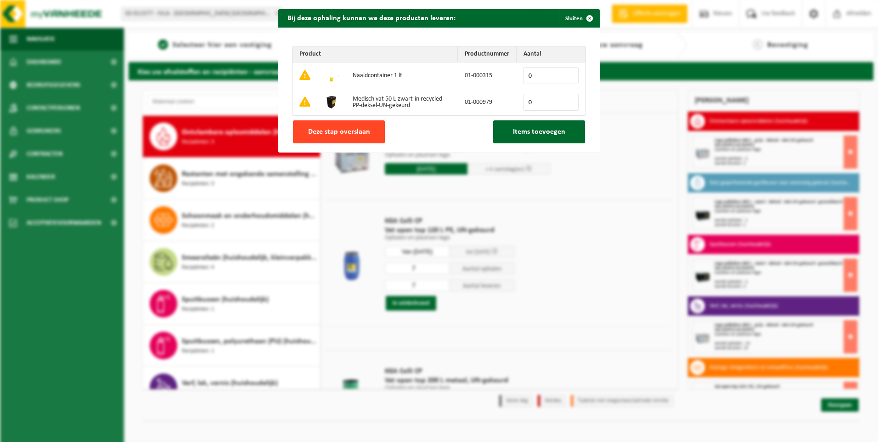
click at [339, 128] on span "Deze stap overslaan" at bounding box center [339, 131] width 62 height 7
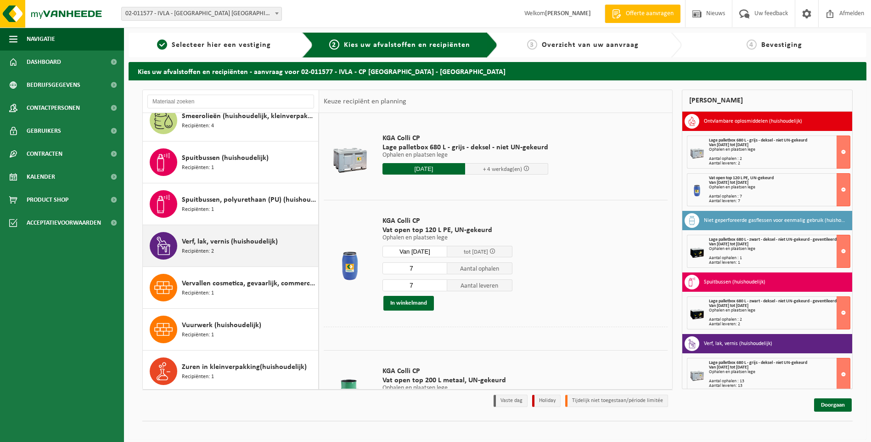
scroll to position [7, 0]
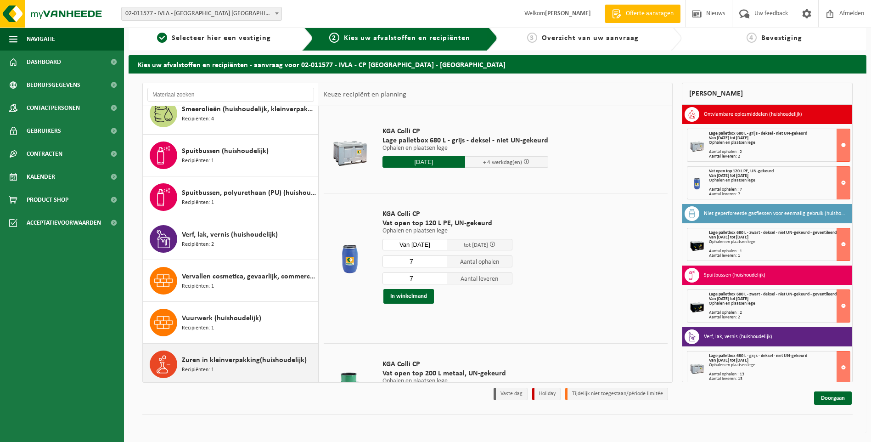
click at [200, 360] on span "Zuren in kleinverpakking(huishoudelijk)" at bounding box center [244, 359] width 125 height 11
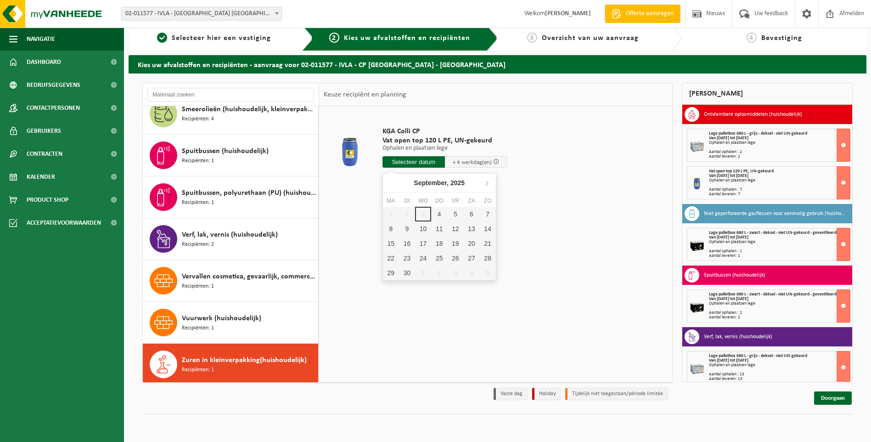
click at [420, 158] on input "text" at bounding box center [413, 161] width 62 height 11
click at [452, 214] on div "5" at bounding box center [455, 214] width 16 height 15
type input "Van 2025-09-05"
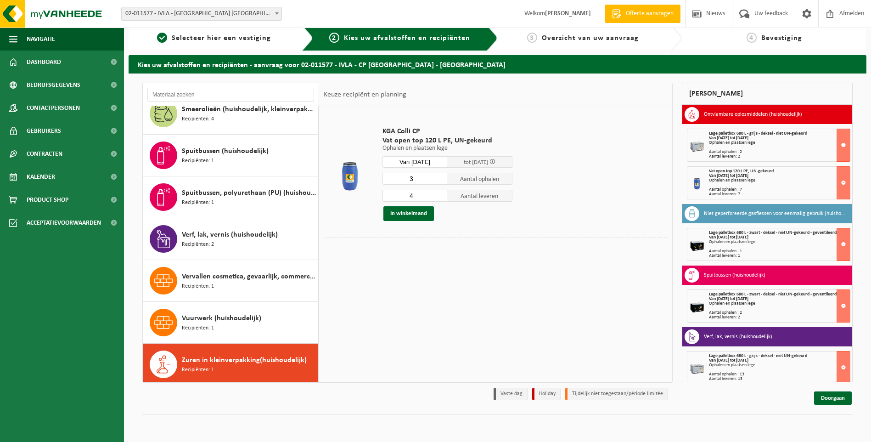
click at [441, 181] on input "3" at bounding box center [414, 179] width 65 height 12
type input "2"
click at [441, 181] on input "2" at bounding box center [414, 179] width 65 height 12
click at [440, 196] on input "3" at bounding box center [414, 196] width 65 height 12
click at [440, 196] on input "2" at bounding box center [414, 196] width 65 height 12
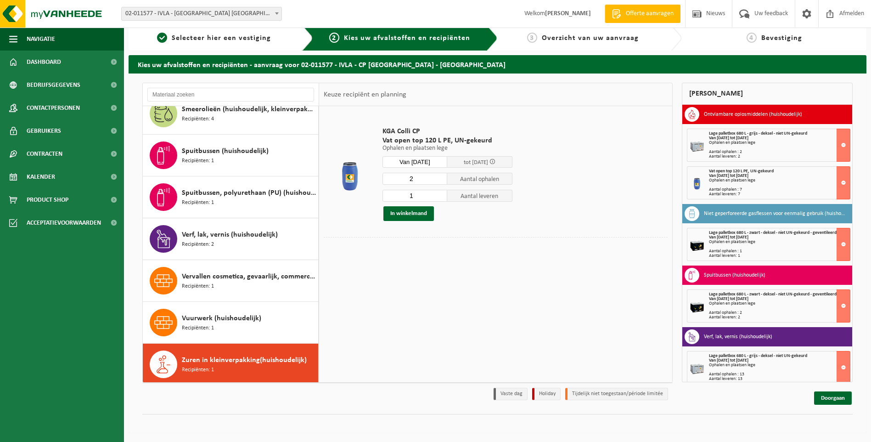
click at [440, 196] on input "1" at bounding box center [414, 196] width 65 height 12
type input "2"
click at [440, 194] on input "2" at bounding box center [414, 196] width 65 height 12
click at [416, 214] on button "In winkelmand" at bounding box center [408, 213] width 50 height 15
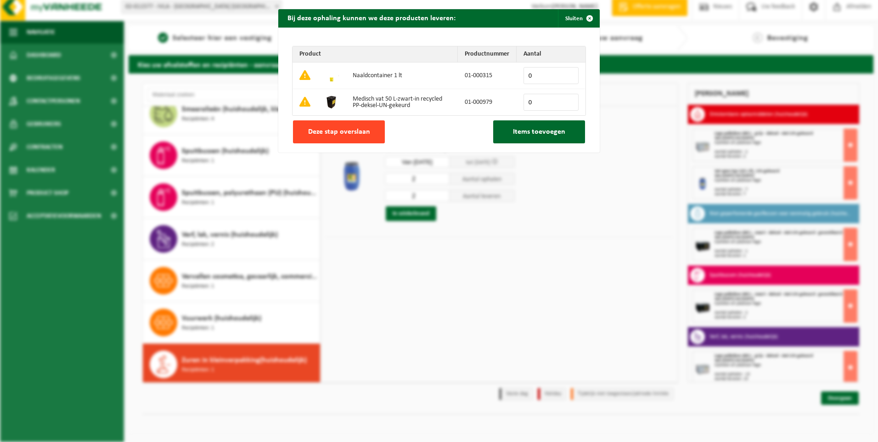
click at [344, 126] on button "Deze stap overslaan" at bounding box center [339, 131] width 92 height 23
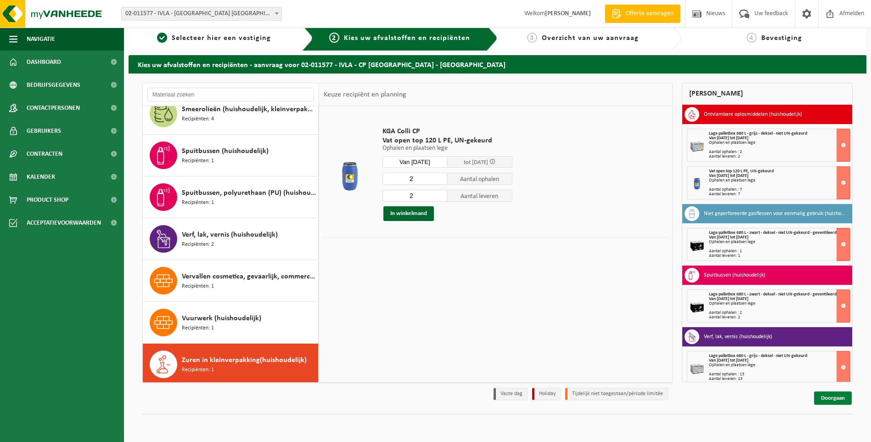
click at [834, 398] on link "Doorgaan" at bounding box center [833, 397] width 38 height 13
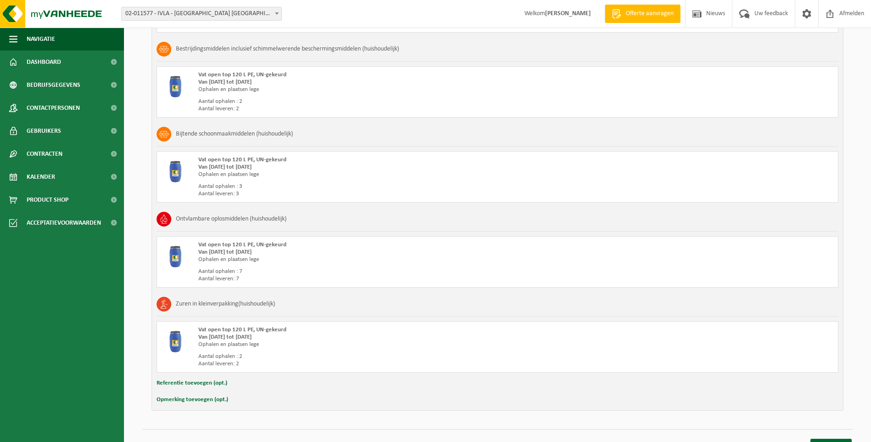
scroll to position [639, 0]
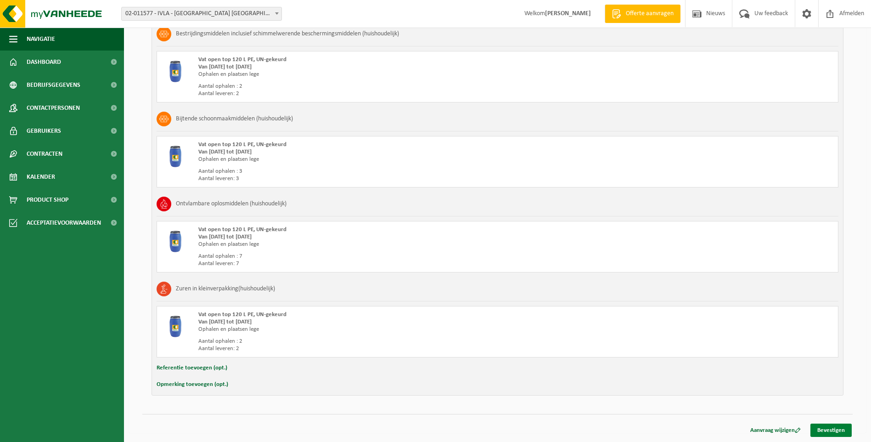
click at [829, 432] on link "Bevestigen" at bounding box center [830, 429] width 41 height 13
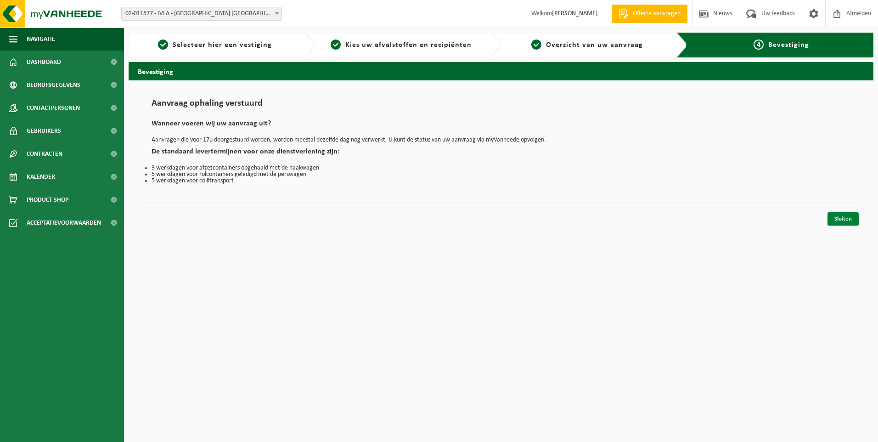
click at [838, 214] on link "Sluiten" at bounding box center [842, 218] width 31 height 13
